Goal: Navigation & Orientation: Find specific page/section

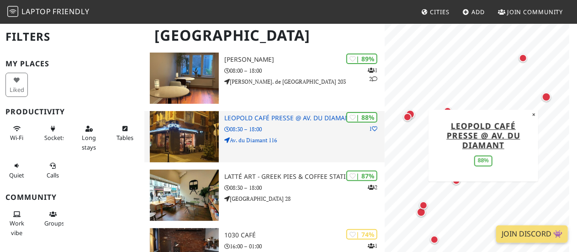
scroll to position [78, 0]
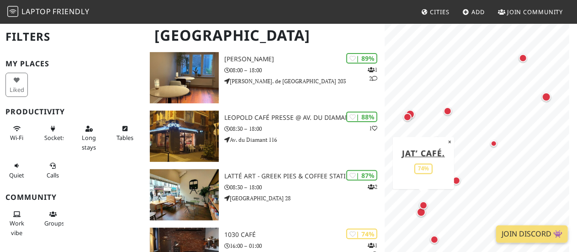
click at [423, 204] on div "Map marker" at bounding box center [424, 205] width 8 height 8
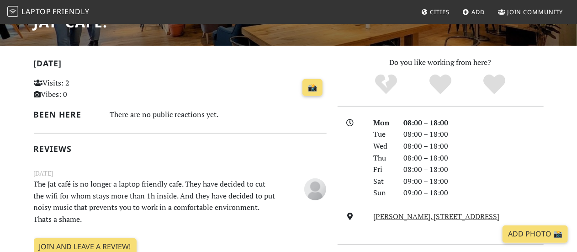
scroll to position [167, 0]
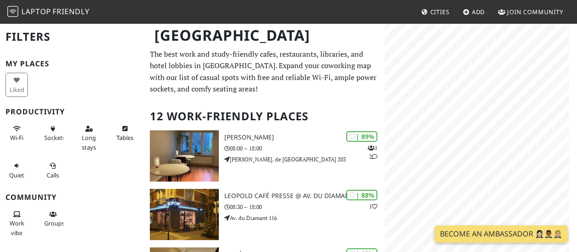
scroll to position [31, 0]
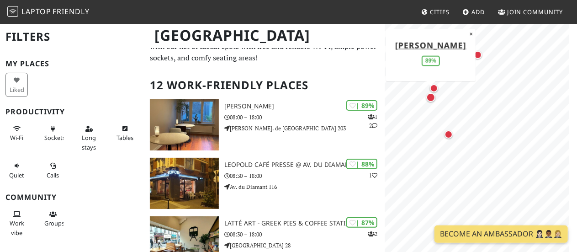
click at [431, 97] on div "Map marker" at bounding box center [431, 97] width 9 height 9
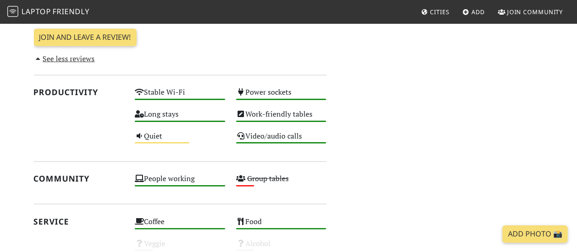
scroll to position [438, 0]
